Goal: Check status: Check status

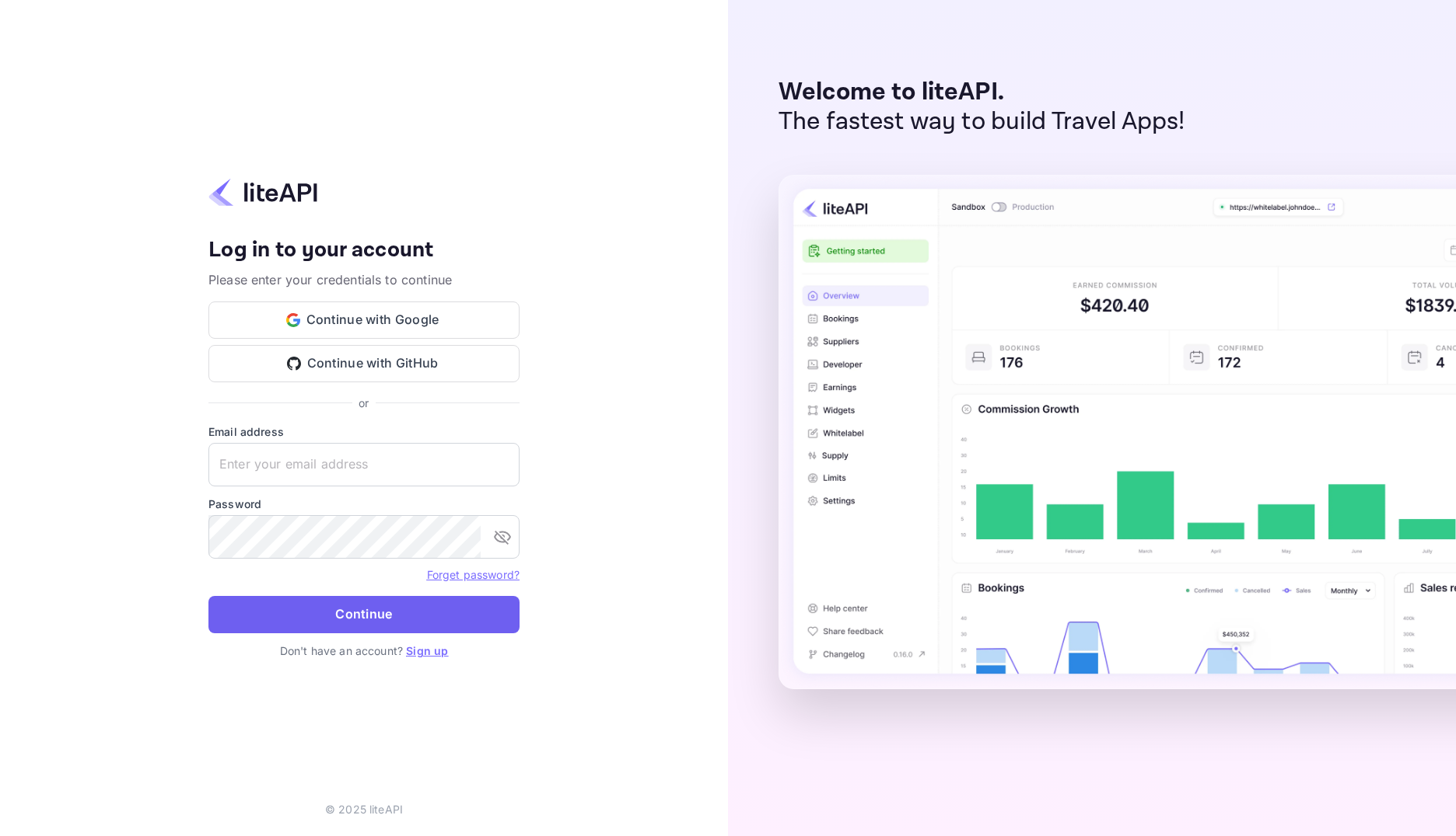
type input "[EMAIL_ADDRESS][DOMAIN_NAME]"
click at [423, 609] on button "Continue" at bounding box center [364, 615] width 311 height 38
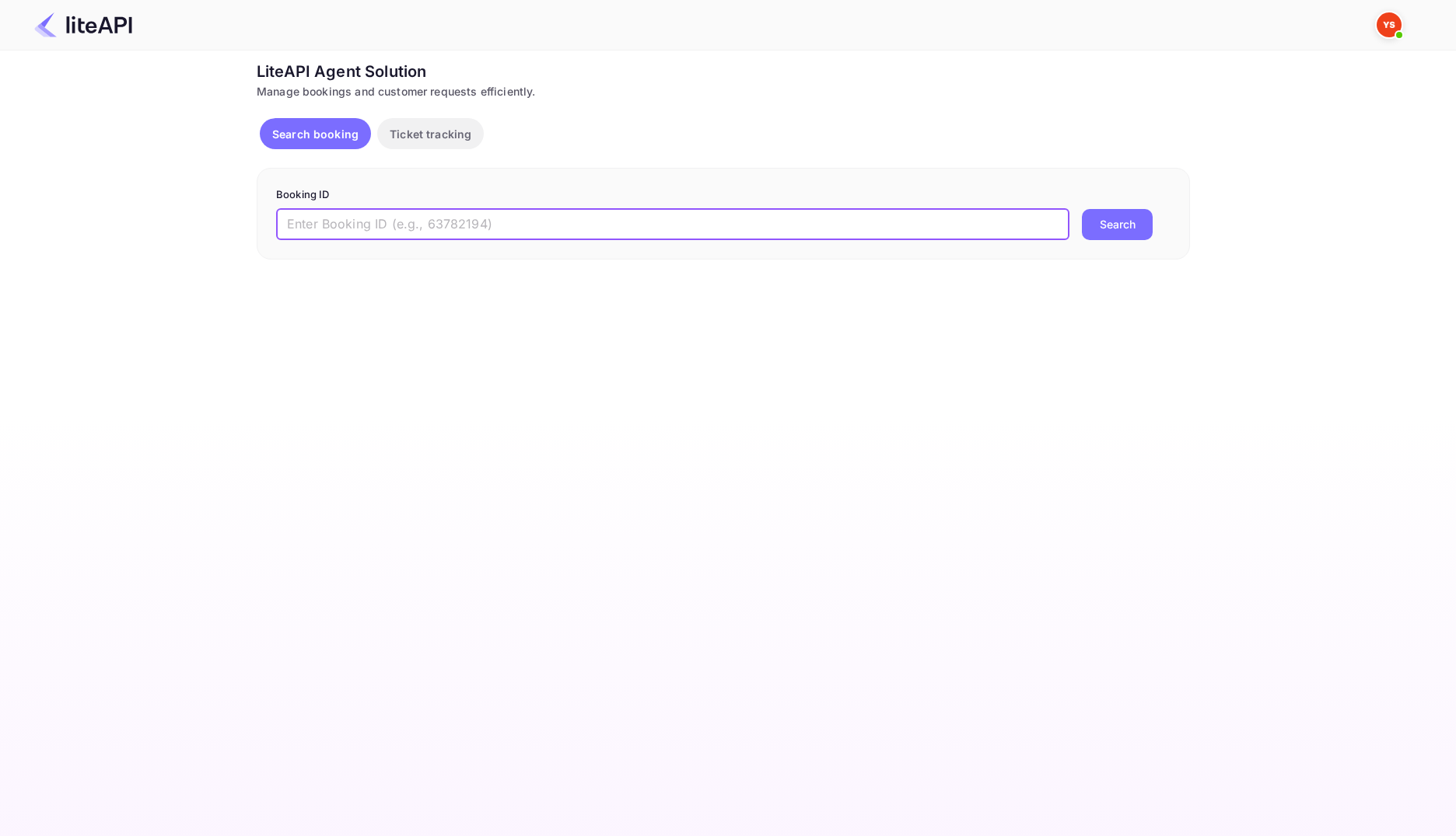
click at [459, 222] on input "text" at bounding box center [672, 224] width 793 height 31
paste input "8914368"
type input "8914368"
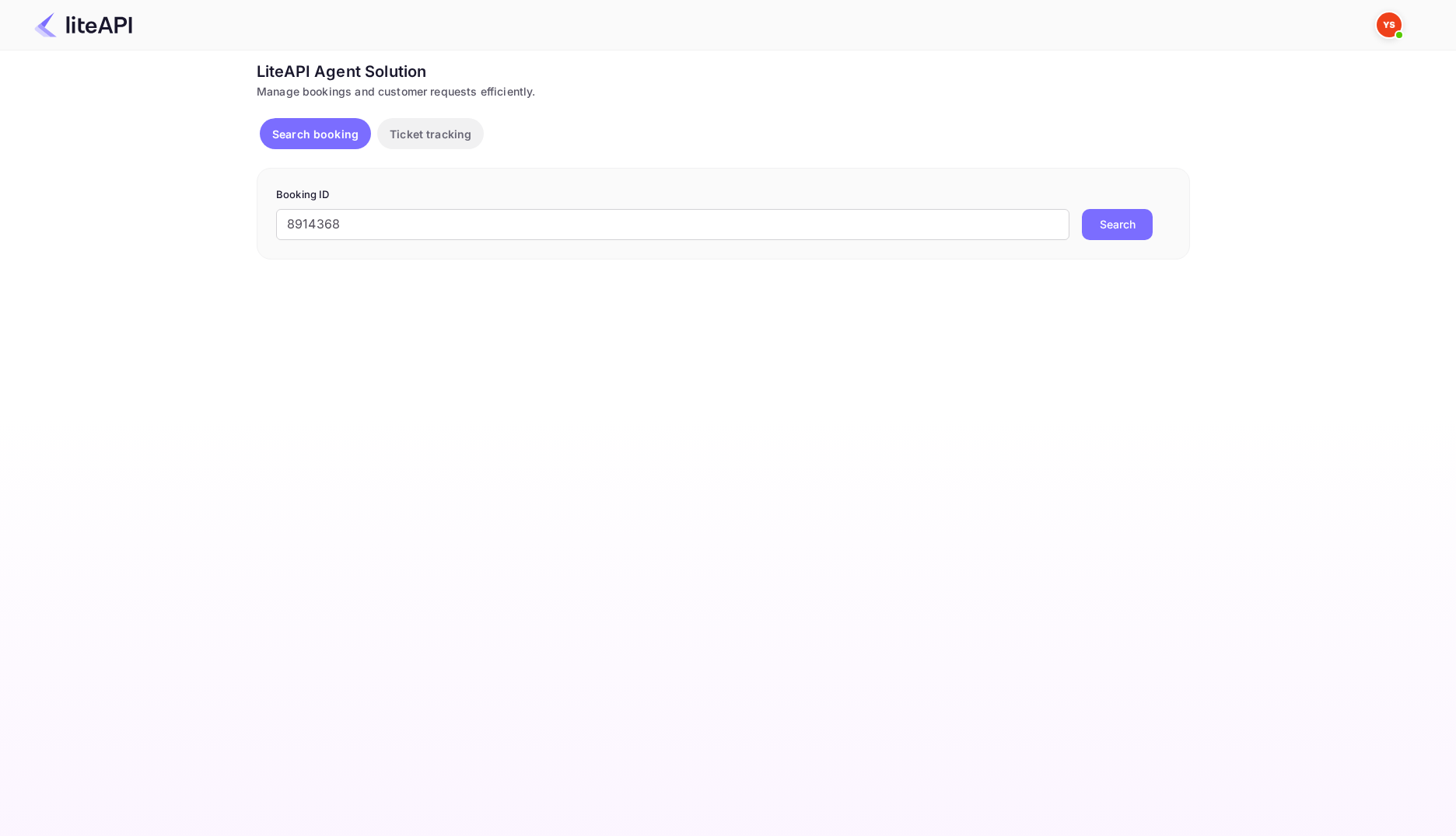
click at [1114, 218] on button "Search" at bounding box center [1117, 224] width 71 height 31
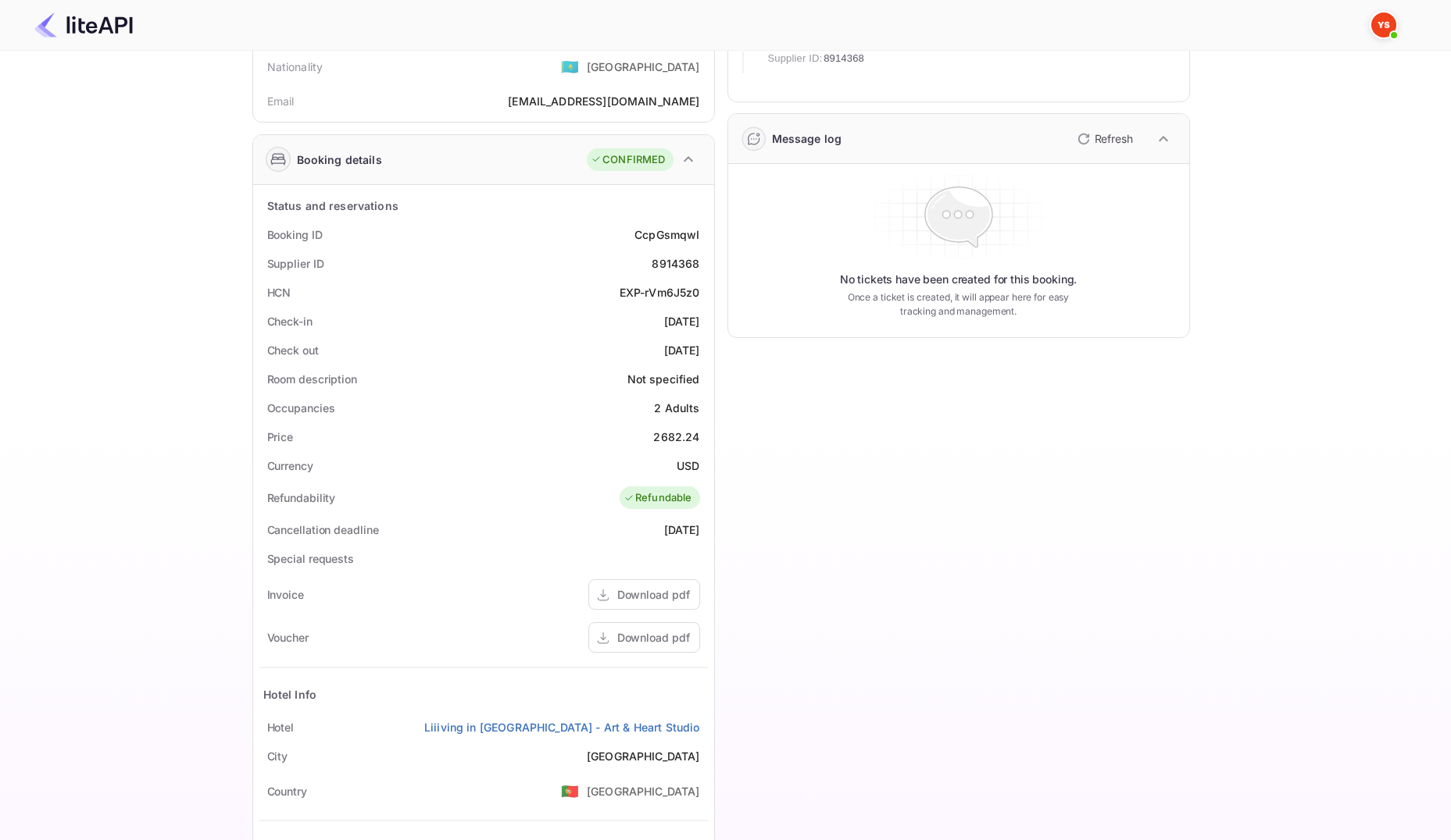
scroll to position [296, 0]
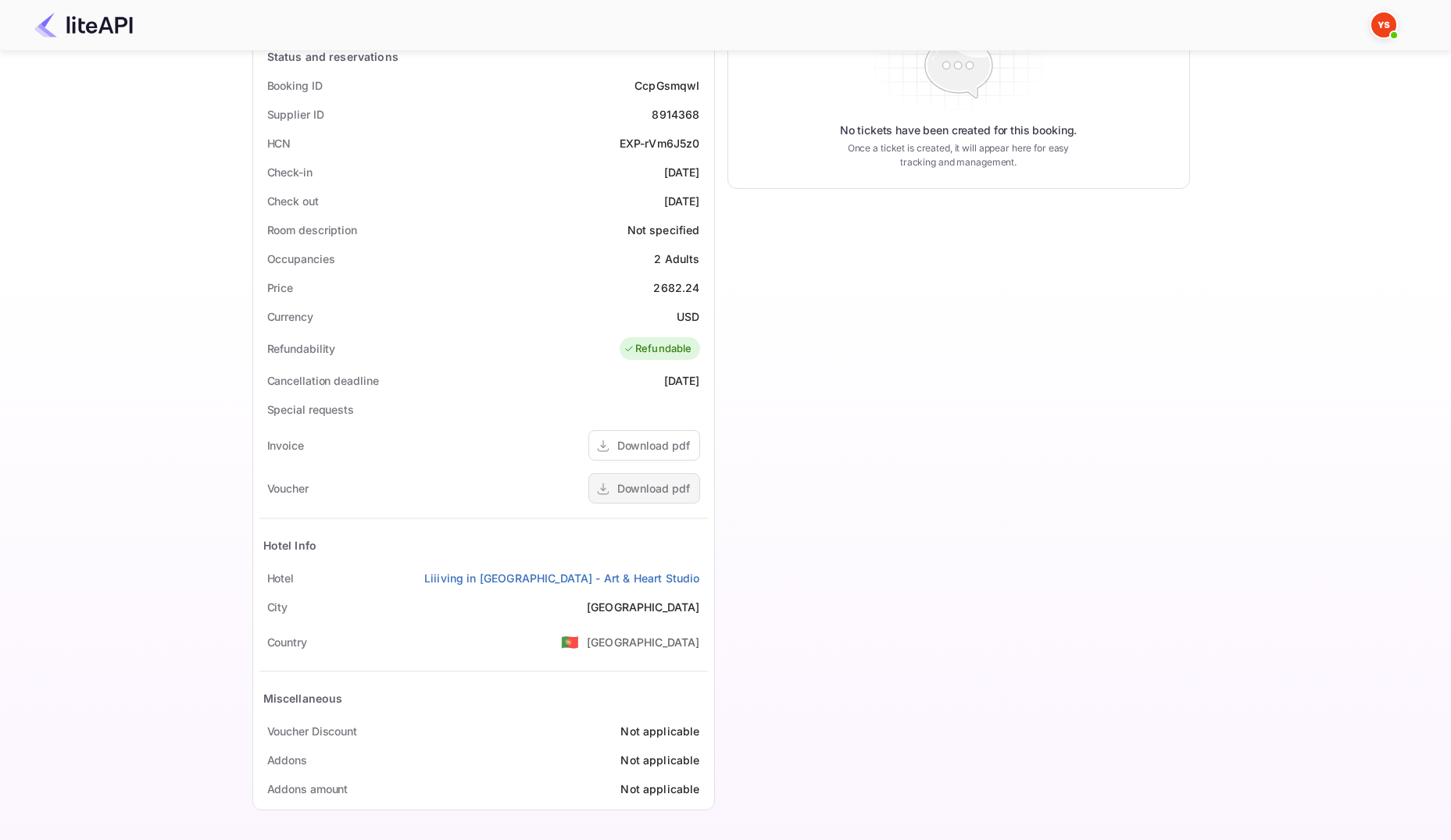
click at [645, 476] on div "Download pdf" at bounding box center [644, 489] width 111 height 31
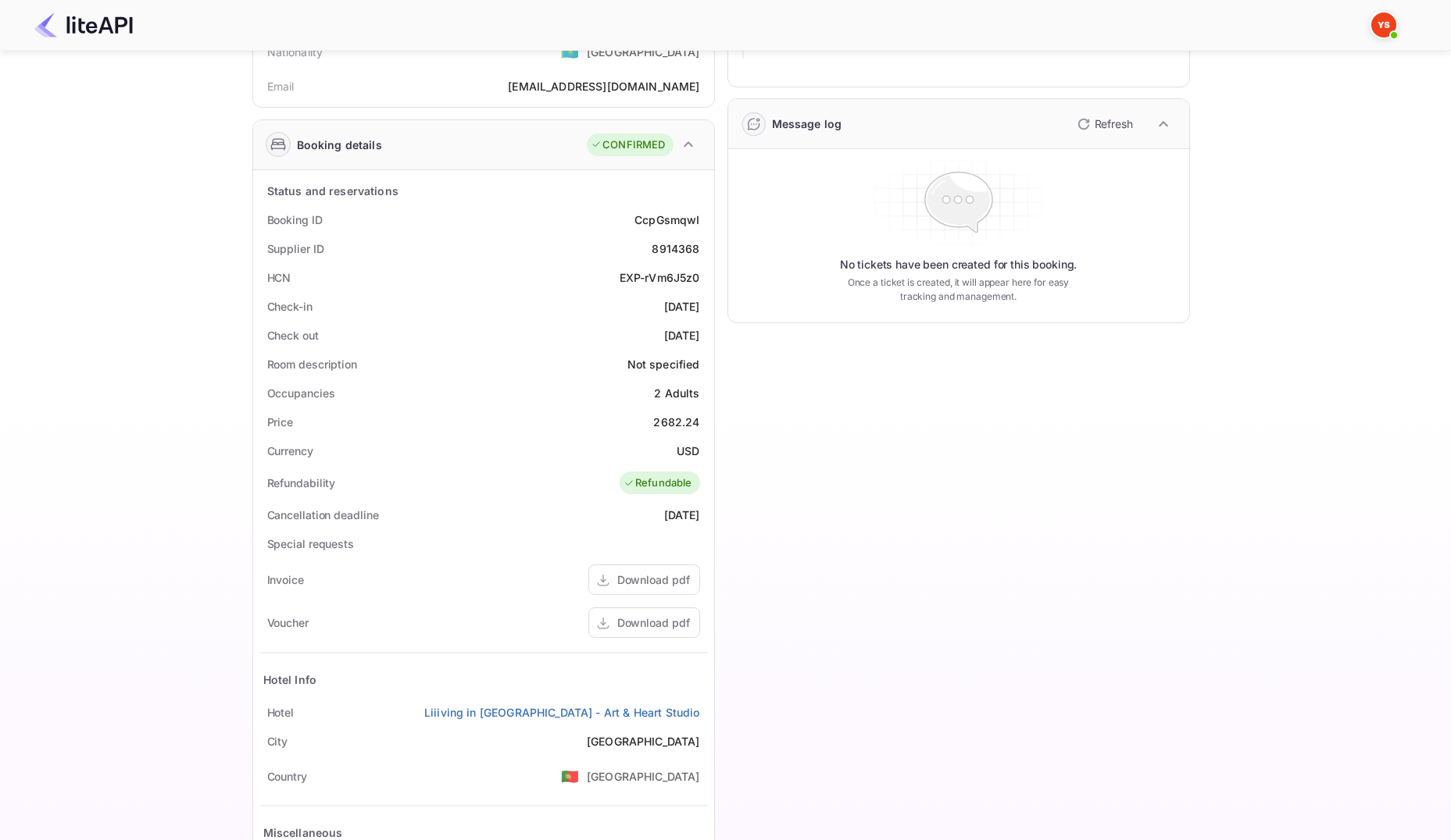
scroll to position [0, 0]
